Goal: Information Seeking & Learning: Learn about a topic

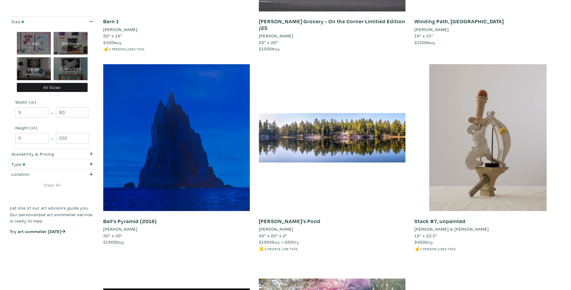
scroll to position [150, 0]
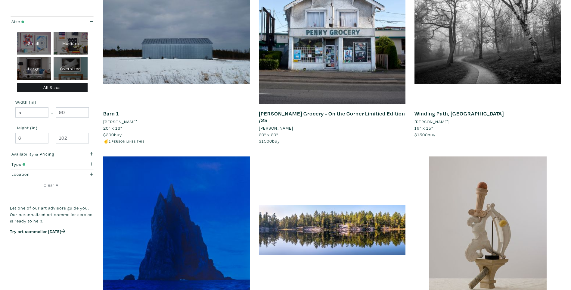
click at [76, 68] on div "Oversized" at bounding box center [71, 68] width 34 height 23
type input "48"
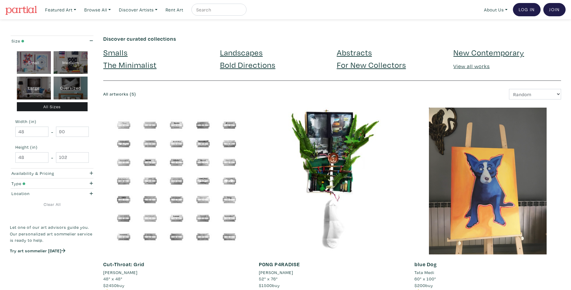
click at [28, 83] on div "Large" at bounding box center [34, 87] width 34 height 23
type input "28"
type input "48"
type input "28"
type input "48"
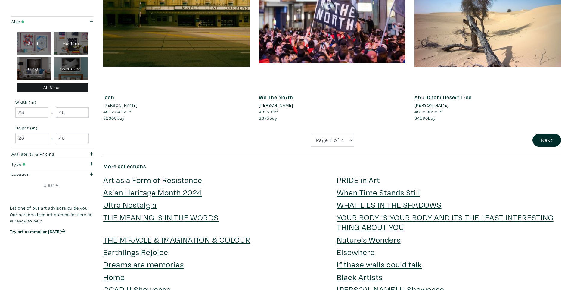
scroll to position [1565, 0]
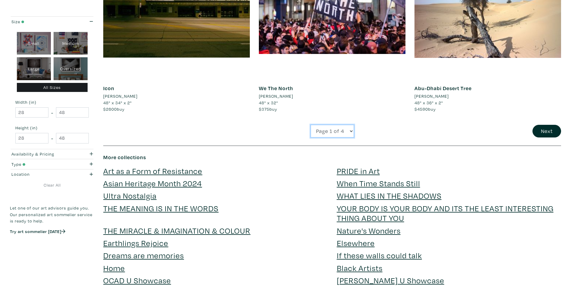
click at [350, 130] on select "Page 1 of 4 Page 2 of 4 Page 3 of 4 Page 4 of 4" at bounding box center [332, 131] width 43 height 13
select select "2"
click at [311, 125] on select "Page 1 of 4 Page 2 of 4 Page 3 of 4 Page 4 of 4" at bounding box center [332, 131] width 43 height 13
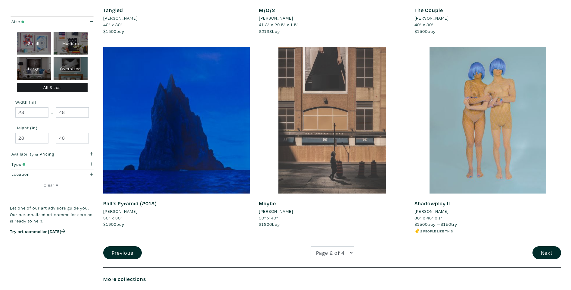
scroll to position [1475, 0]
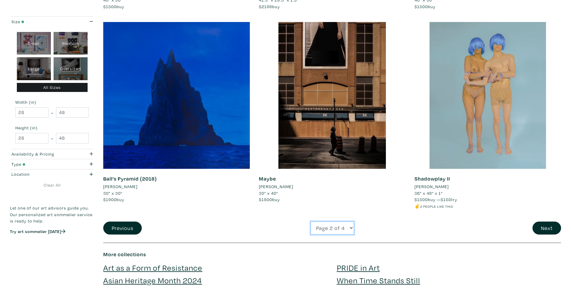
click at [350, 227] on select "Page 1 of 4 Page 2 of 4 Page 3 of 4 Page 4 of 4" at bounding box center [332, 227] width 43 height 13
select select "3"
click at [311, 221] on select "Page 1 of 4 Page 2 of 4 Page 3 of 4 Page 4 of 4" at bounding box center [332, 227] width 43 height 13
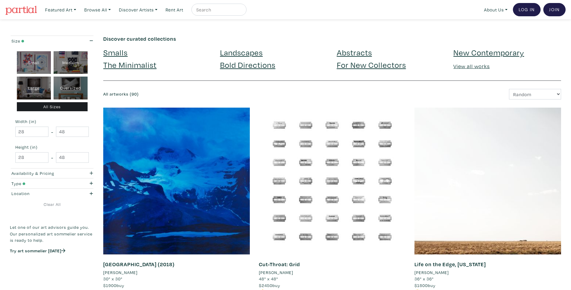
click at [121, 63] on link "The Minimalist" at bounding box center [129, 64] width 53 height 11
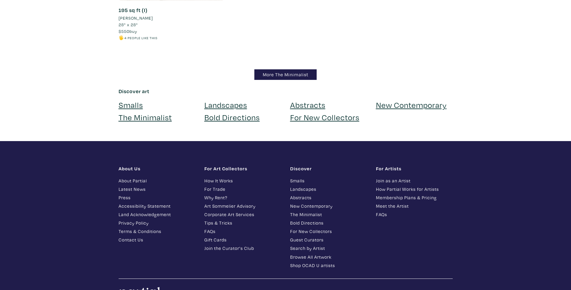
scroll to position [5447, 0]
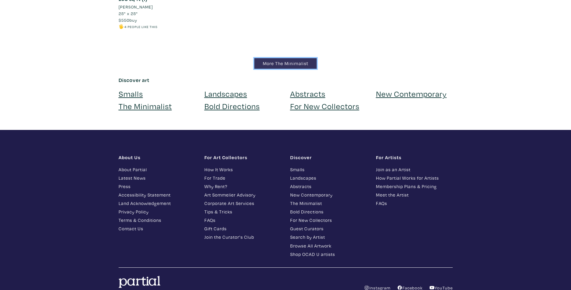
click at [276, 68] on link "More The Minimalist" at bounding box center [285, 63] width 62 height 11
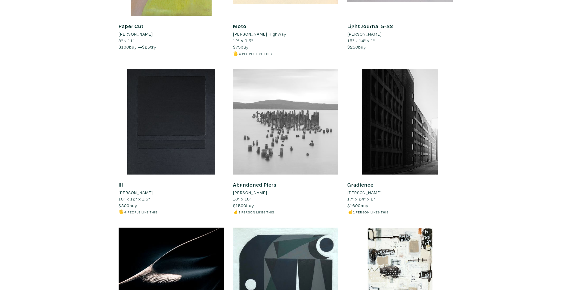
scroll to position [3407, 0]
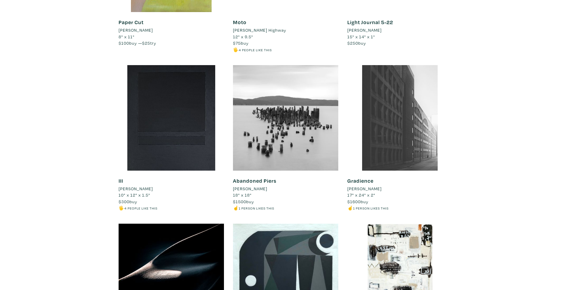
click at [370, 109] on div at bounding box center [399, 117] width 105 height 105
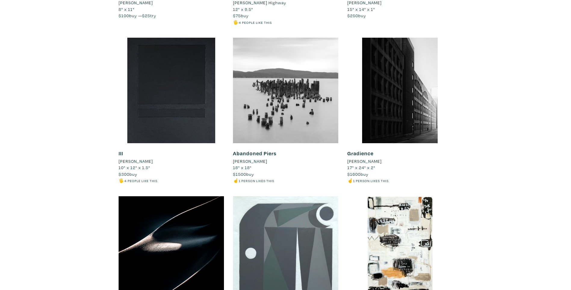
scroll to position [3497, 0]
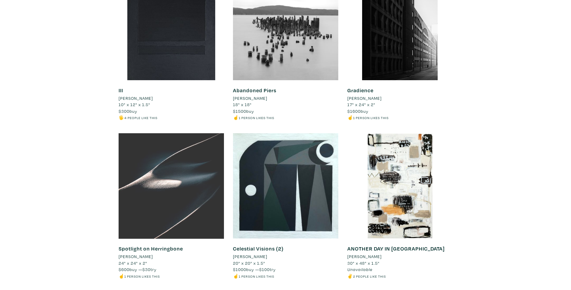
click at [169, 162] on div at bounding box center [171, 185] width 105 height 105
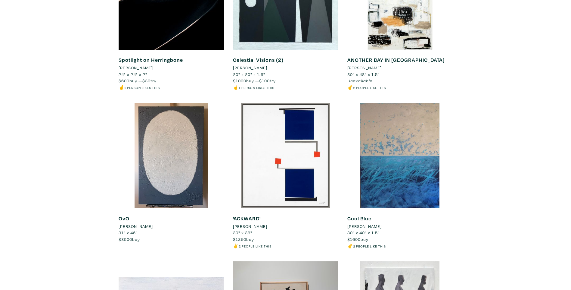
scroll to position [3708, 0]
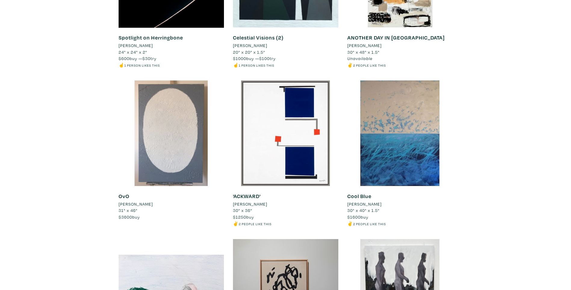
click at [180, 110] on div at bounding box center [171, 132] width 105 height 105
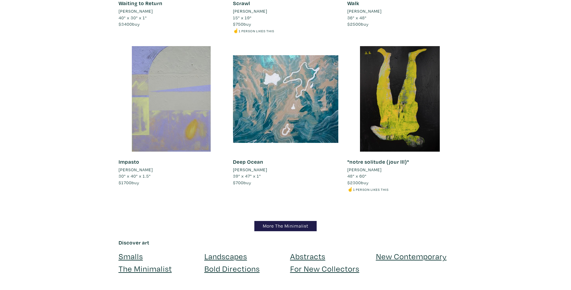
scroll to position [4069, 0]
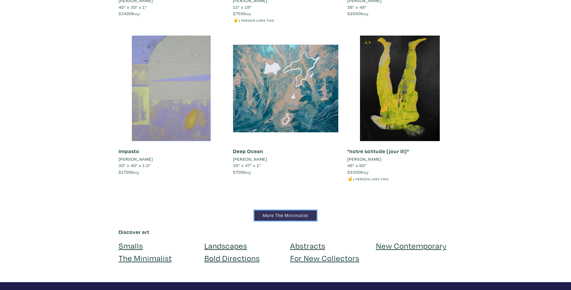
click at [300, 210] on link "More The Minimalist" at bounding box center [285, 215] width 62 height 11
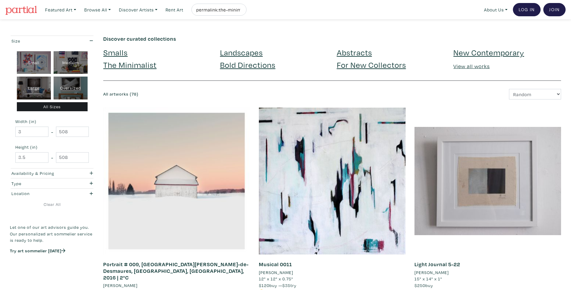
click at [237, 65] on link "Bold Directions" at bounding box center [247, 64] width 55 height 11
click at [507, 51] on link "New Contemporary" at bounding box center [488, 52] width 71 height 11
click at [349, 51] on link "Abstracts" at bounding box center [354, 52] width 35 height 11
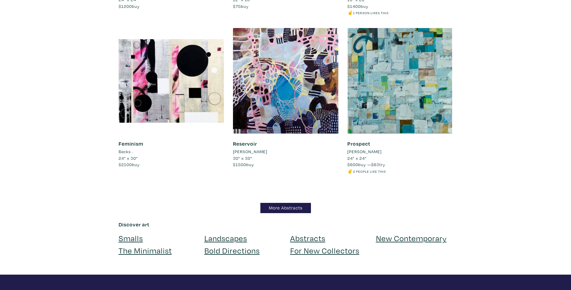
scroll to position [5133, 0]
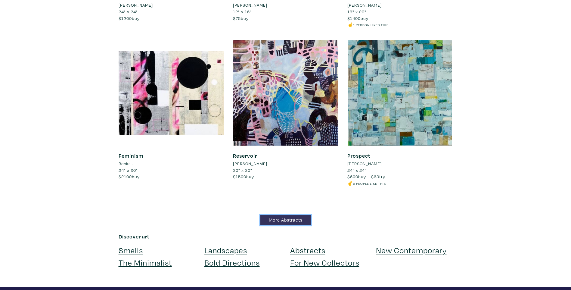
click at [300, 221] on link "More Abstracts" at bounding box center [285, 220] width 51 height 11
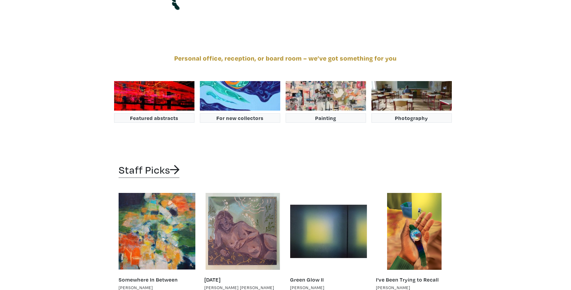
scroll to position [1053, 0]
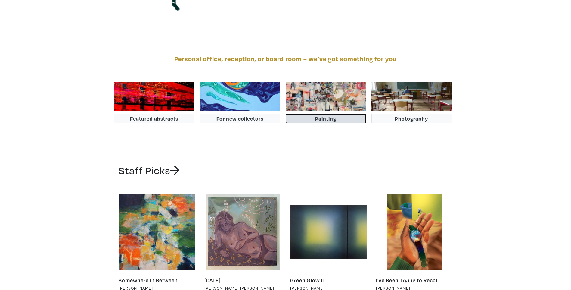
click at [320, 122] on button "Painting" at bounding box center [326, 118] width 80 height 9
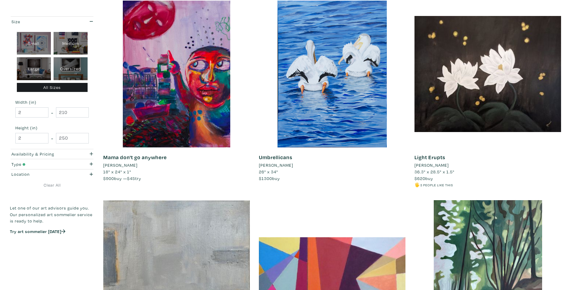
scroll to position [1204, 0]
